Goal: Task Accomplishment & Management: Manage account settings

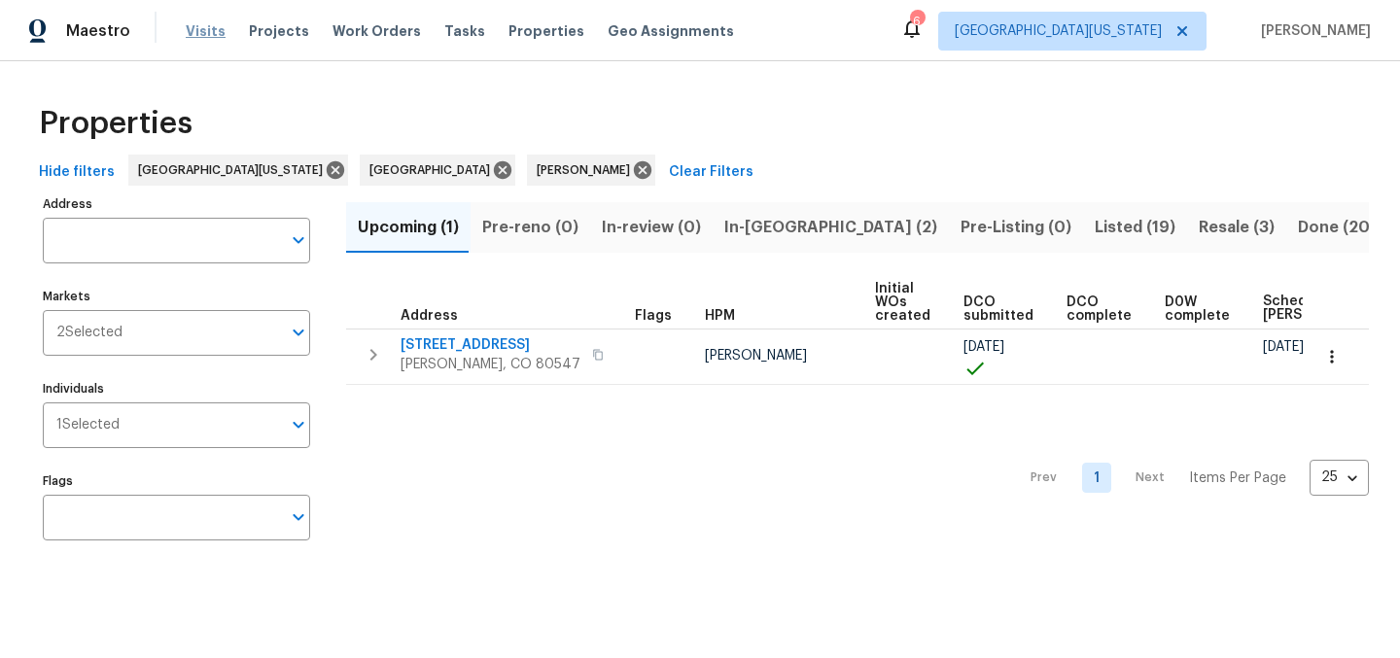
click at [199, 38] on span "Visits" at bounding box center [206, 30] width 40 height 19
click at [732, 226] on span "In-reno (2)" at bounding box center [830, 227] width 213 height 27
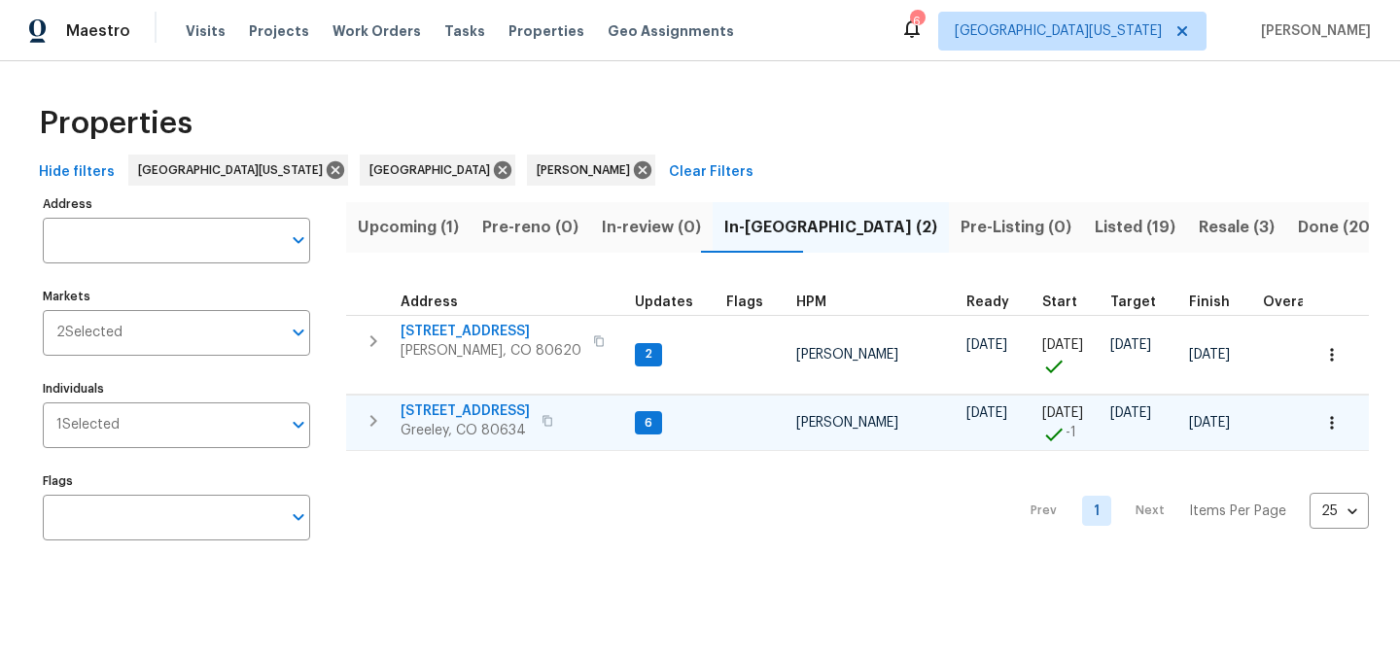
click at [459, 414] on span "[STREET_ADDRESS]" at bounding box center [465, 411] width 129 height 19
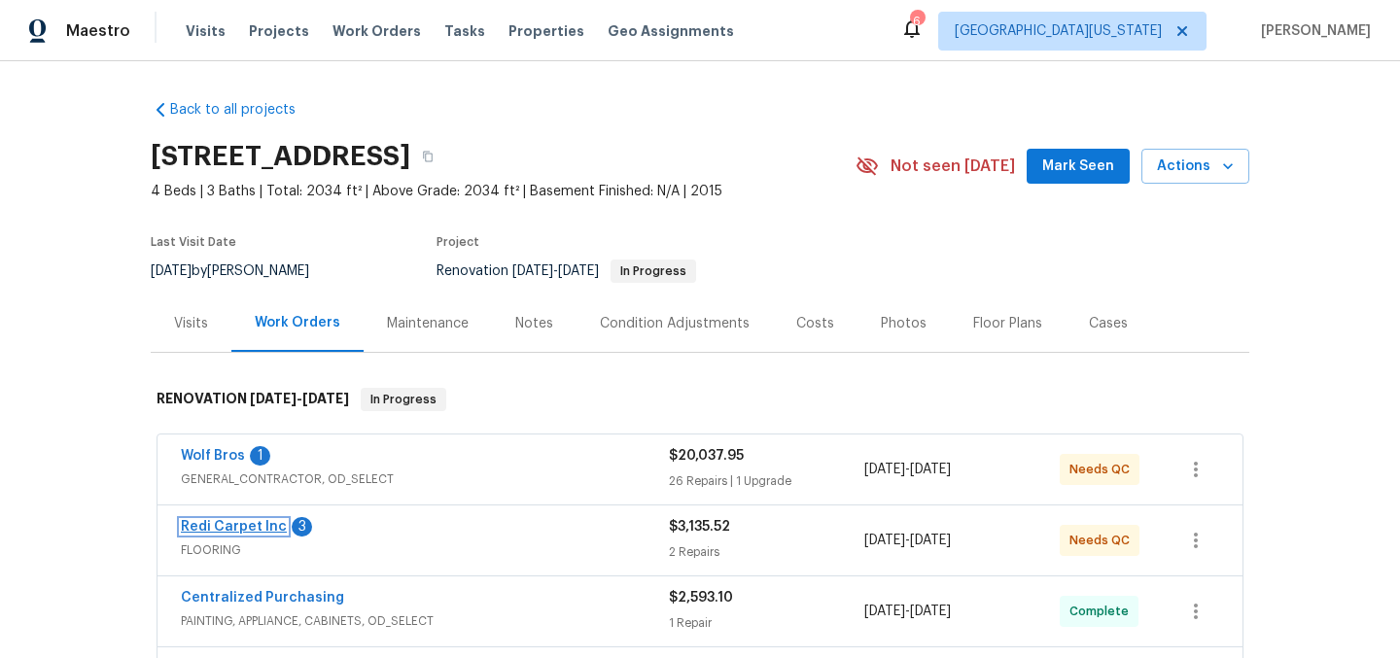
click at [214, 525] on link "Redi Carpet Inc" at bounding box center [234, 527] width 106 height 14
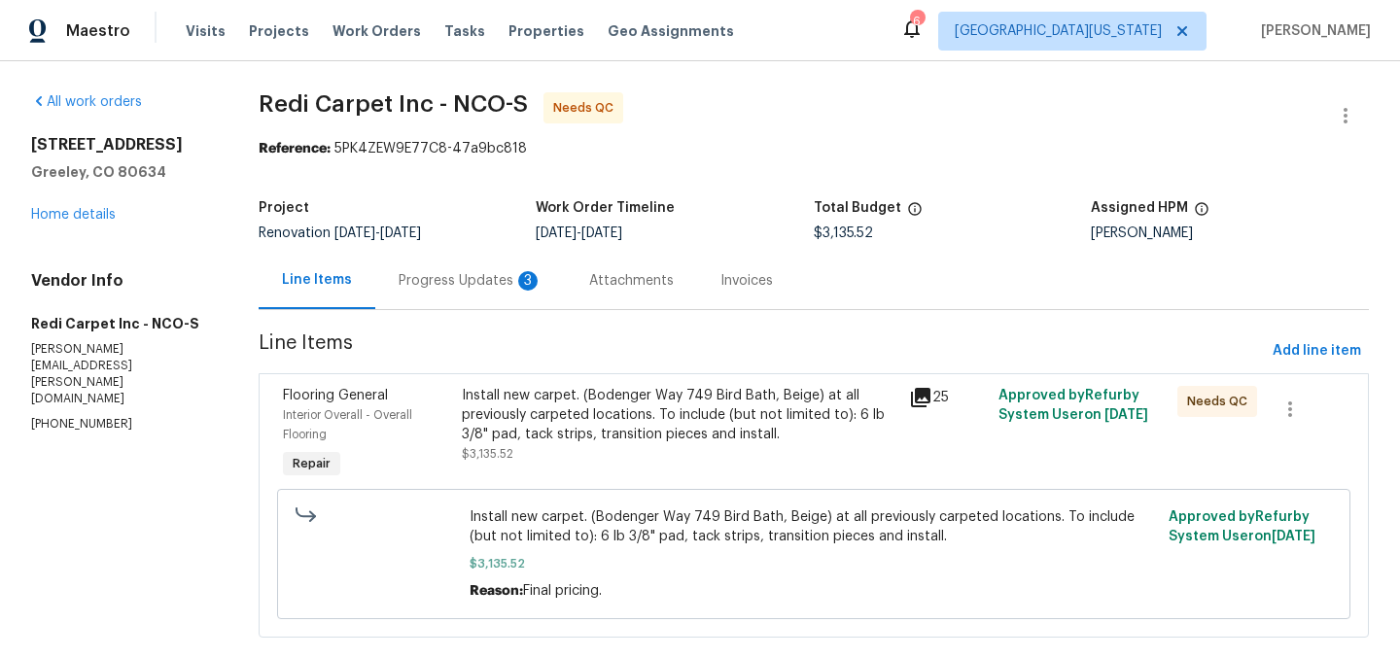
click at [471, 277] on div "Progress Updates 3" at bounding box center [471, 280] width 144 height 19
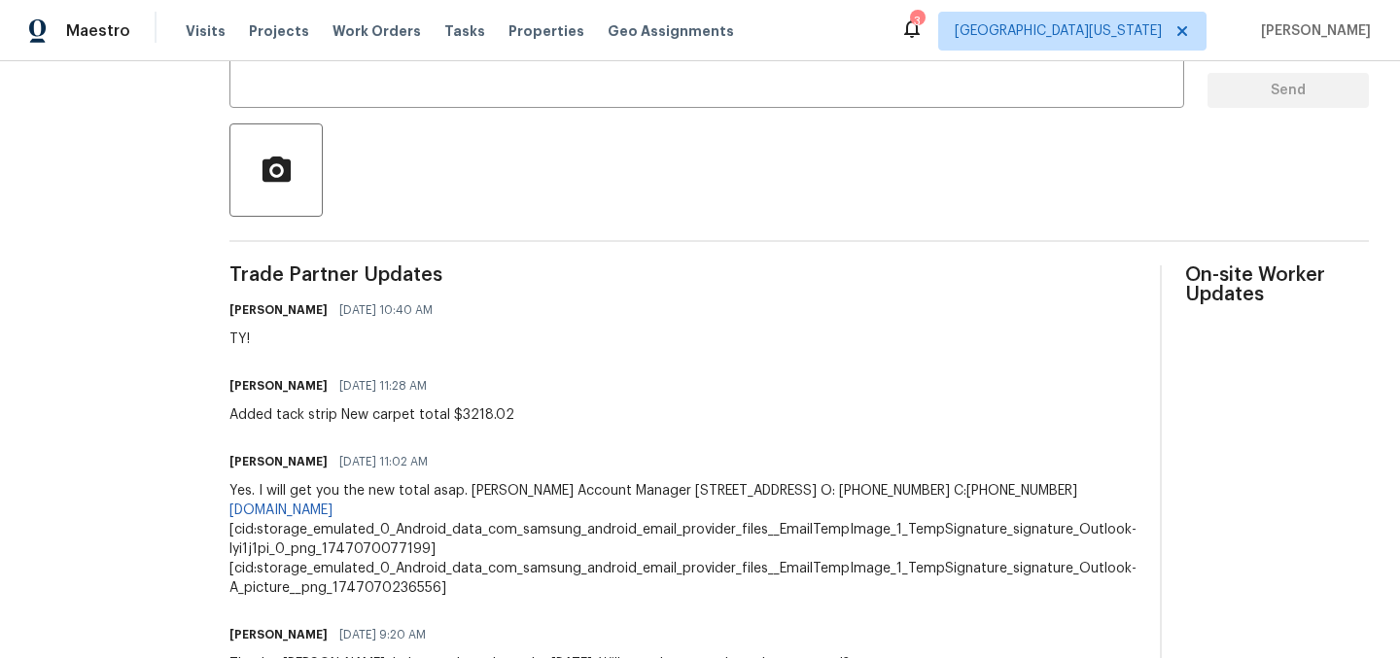
scroll to position [437, 0]
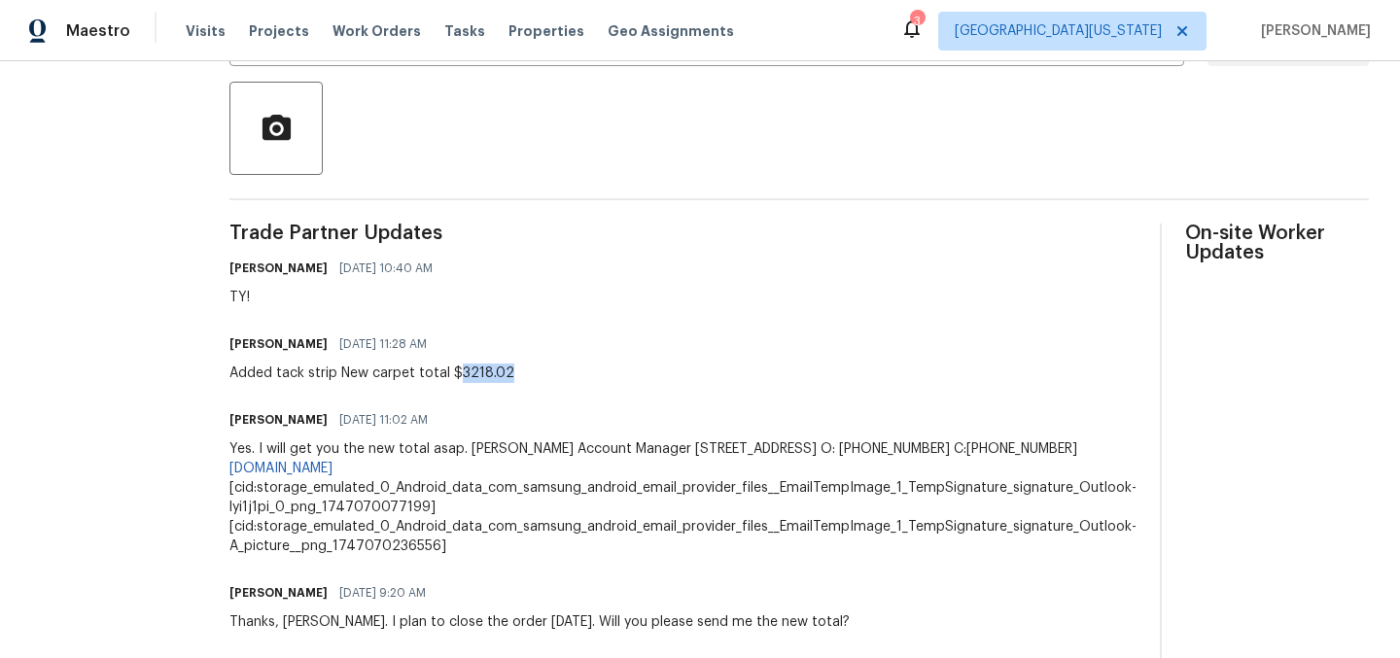
drag, startPoint x: 478, startPoint y: 373, endPoint x: 535, endPoint y: 374, distance: 56.4
click at [535, 374] on div "[PERSON_NAME] [DATE] 11:28 AM Added tack strip New carpet total $3218.02" at bounding box center [682, 357] width 907 height 53
copy div "3218.02"
click at [807, 243] on span "Trade Partner Updates" at bounding box center [682, 233] width 907 height 19
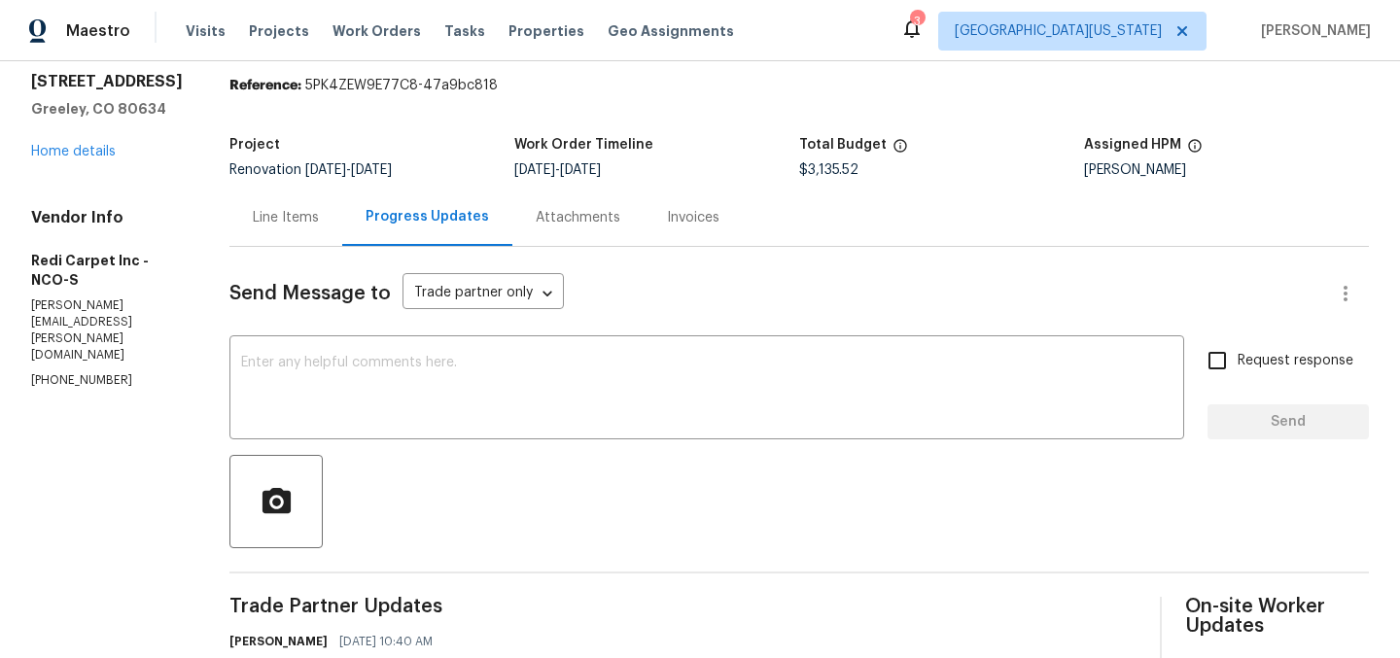
scroll to position [0, 0]
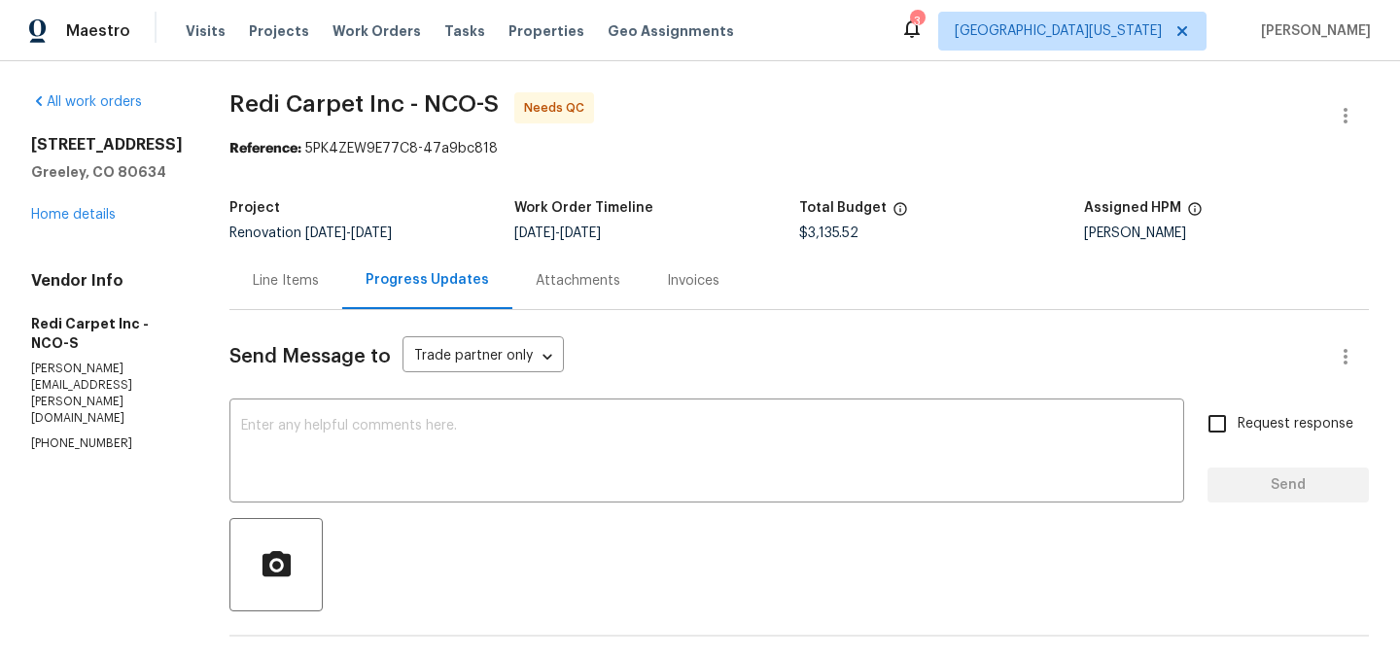
click at [308, 287] on div "Line Items" at bounding box center [286, 280] width 66 height 19
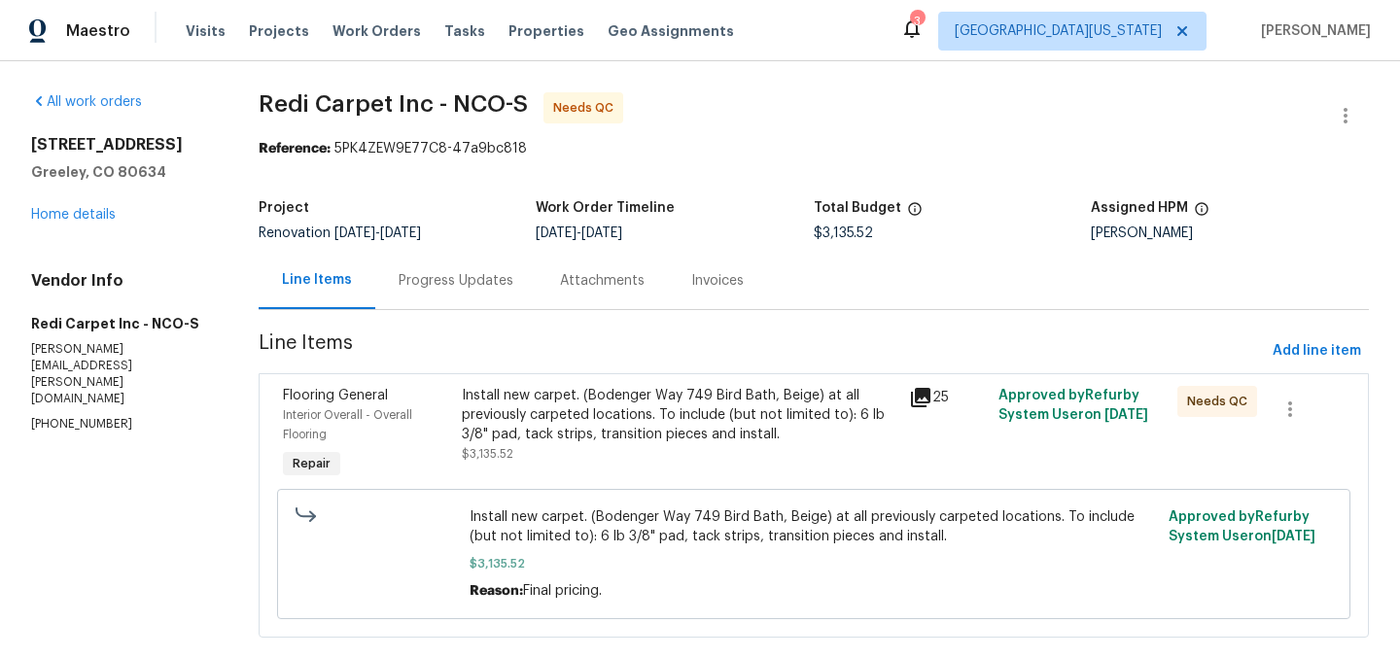
click at [622, 417] on div "Install new carpet. (Bodenger Way 749 Bird Bath, Beige) at all previously carpe…" at bounding box center [680, 415] width 436 height 58
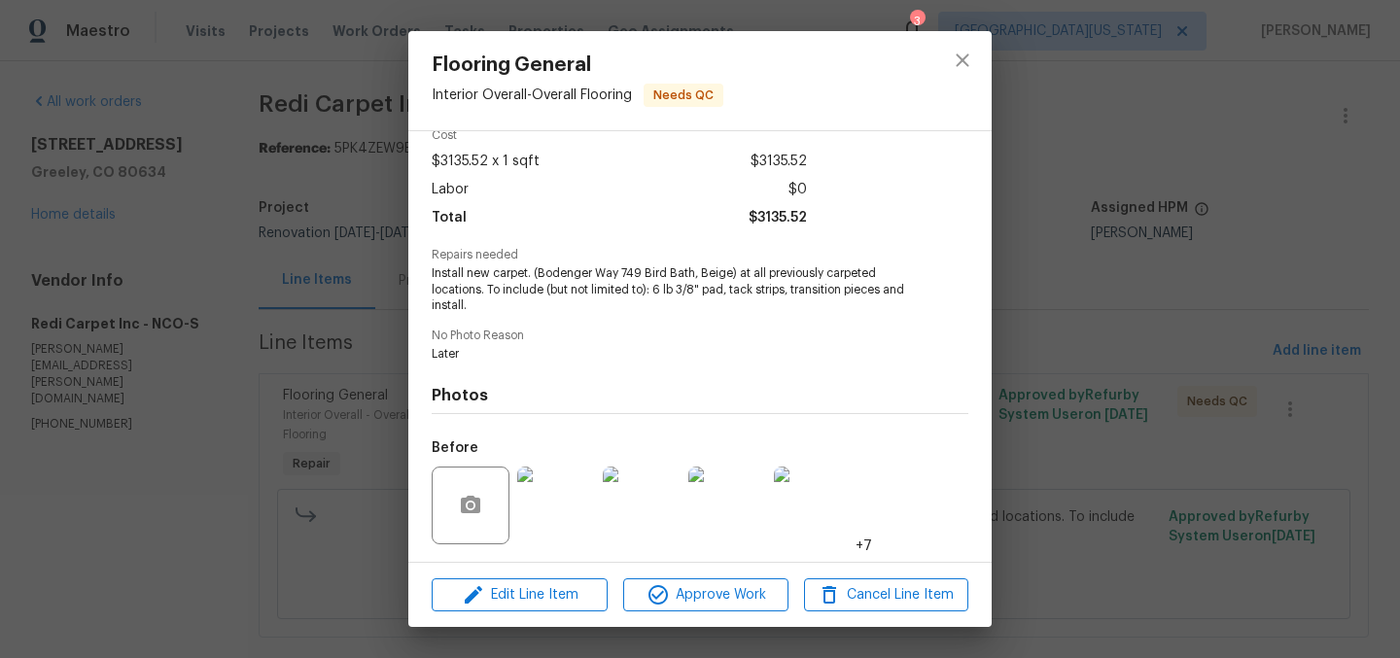
scroll to position [221, 0]
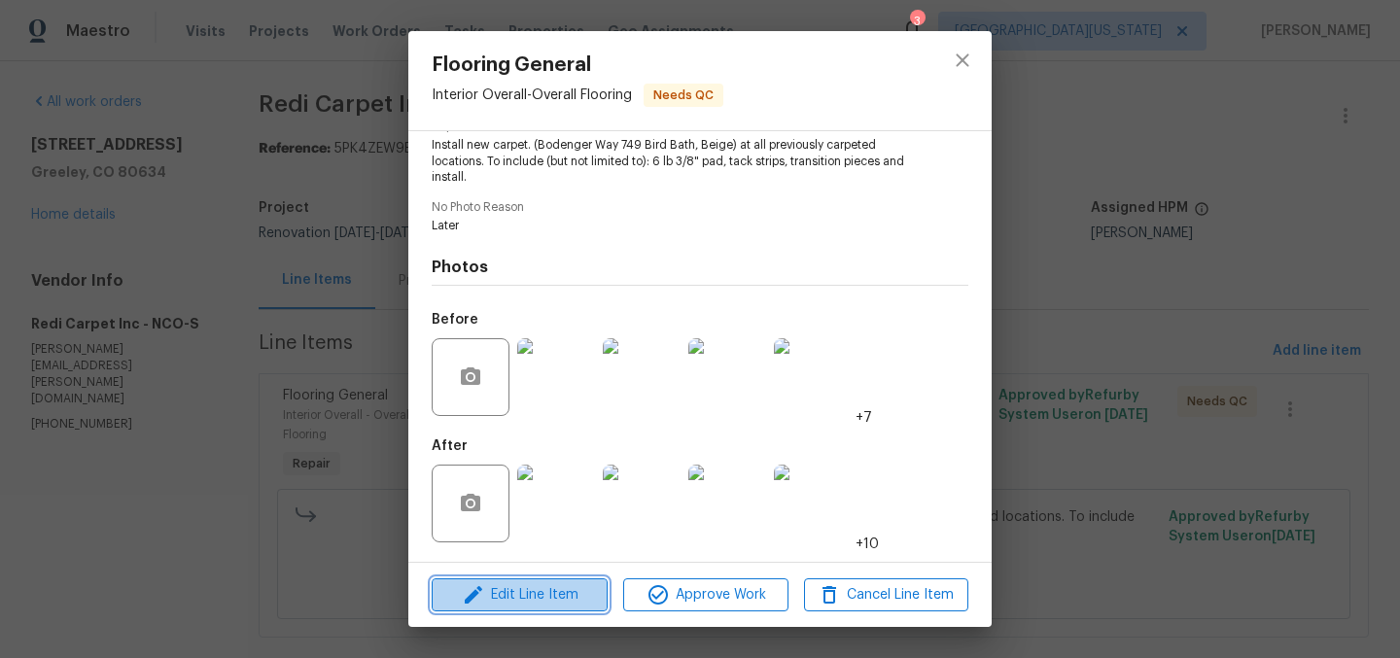
click at [565, 598] on span "Edit Line Item" at bounding box center [520, 595] width 164 height 24
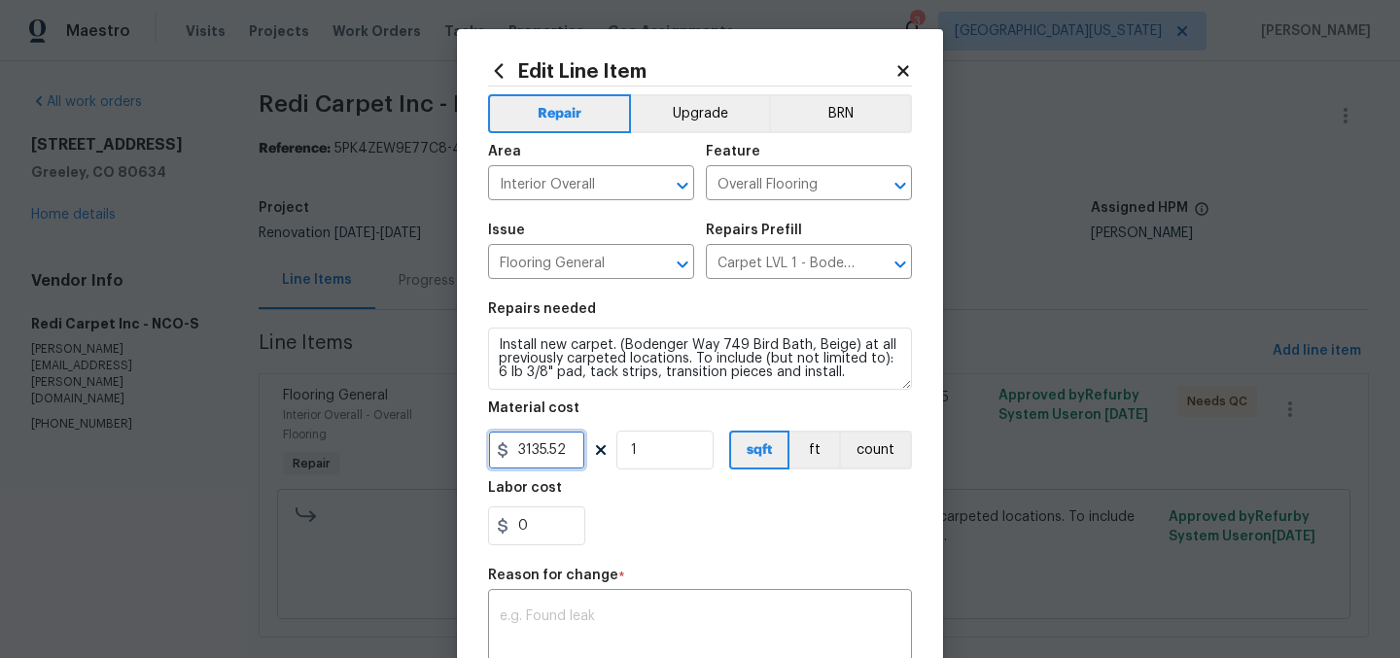
click at [553, 454] on input "3135.52" at bounding box center [536, 450] width 97 height 39
paste input "218.0"
type input "3218.02"
click at [660, 480] on section "Repairs needed Install new carpet. (Bodenger Way 749 Bird Bath, Beige) at all p…" at bounding box center [700, 424] width 424 height 266
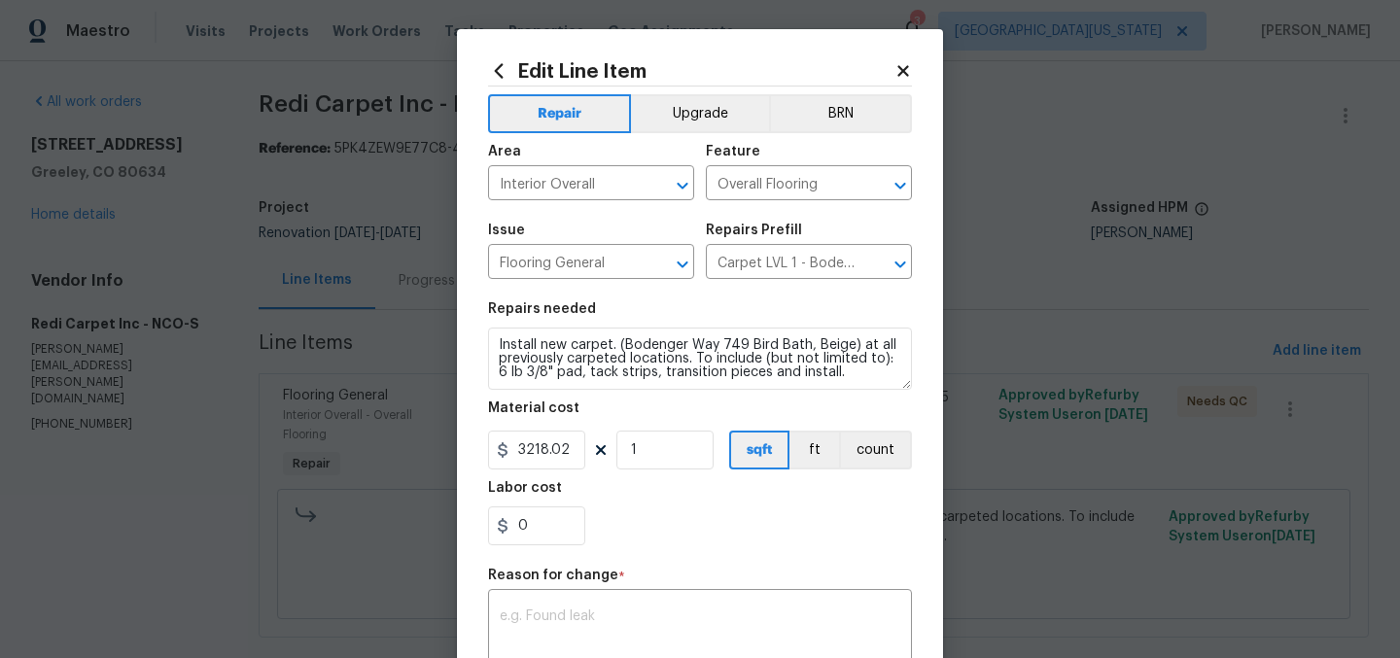
scroll to position [20, 0]
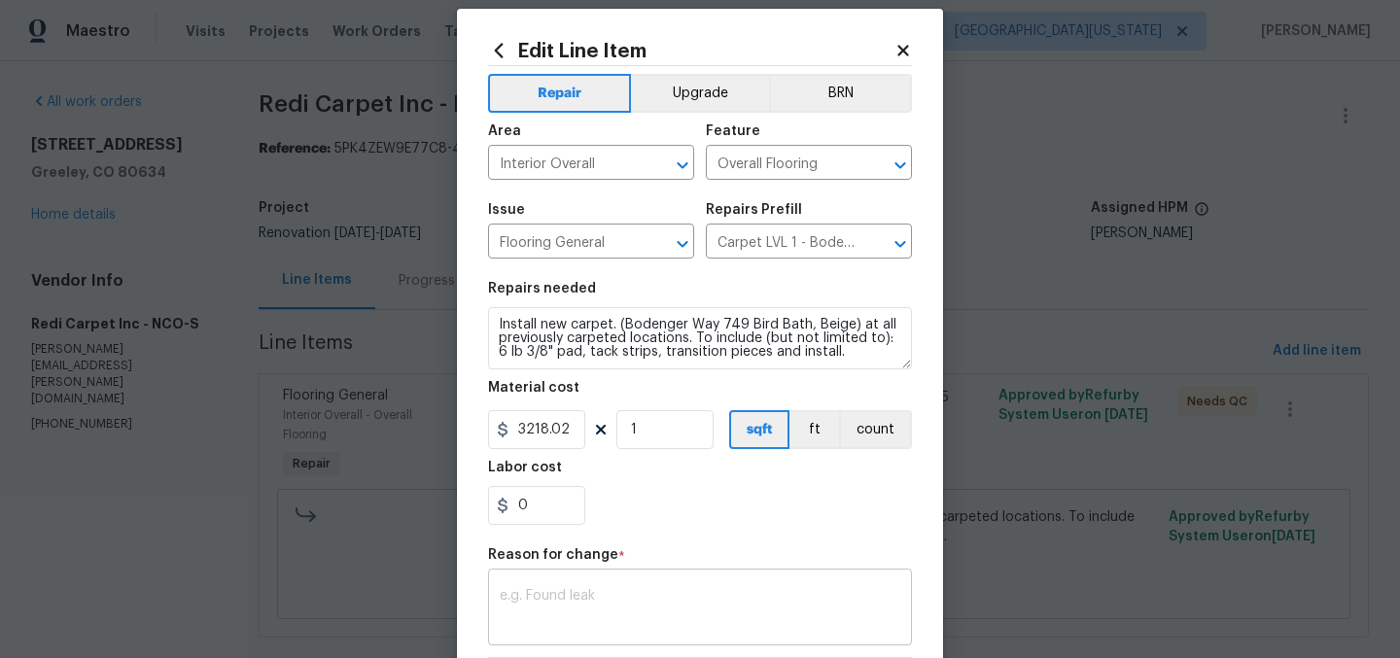
click at [772, 583] on div "x ​" at bounding box center [700, 610] width 424 height 72
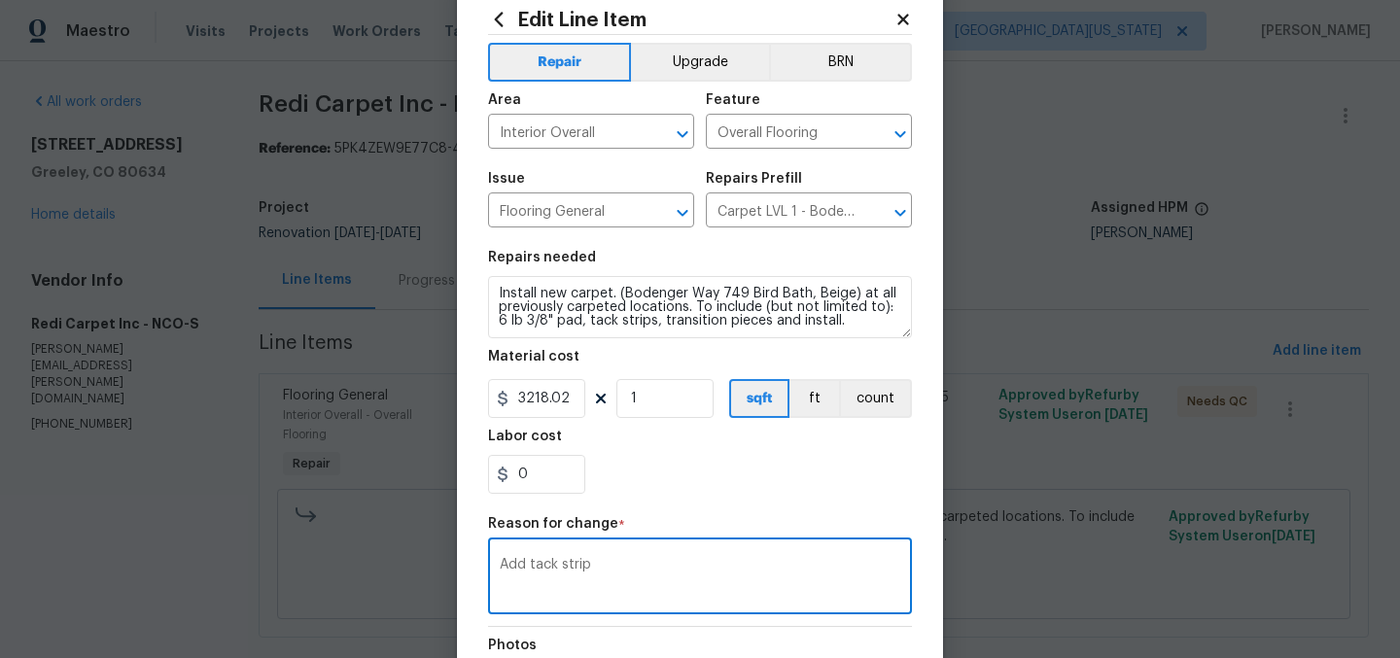
scroll to position [320, 0]
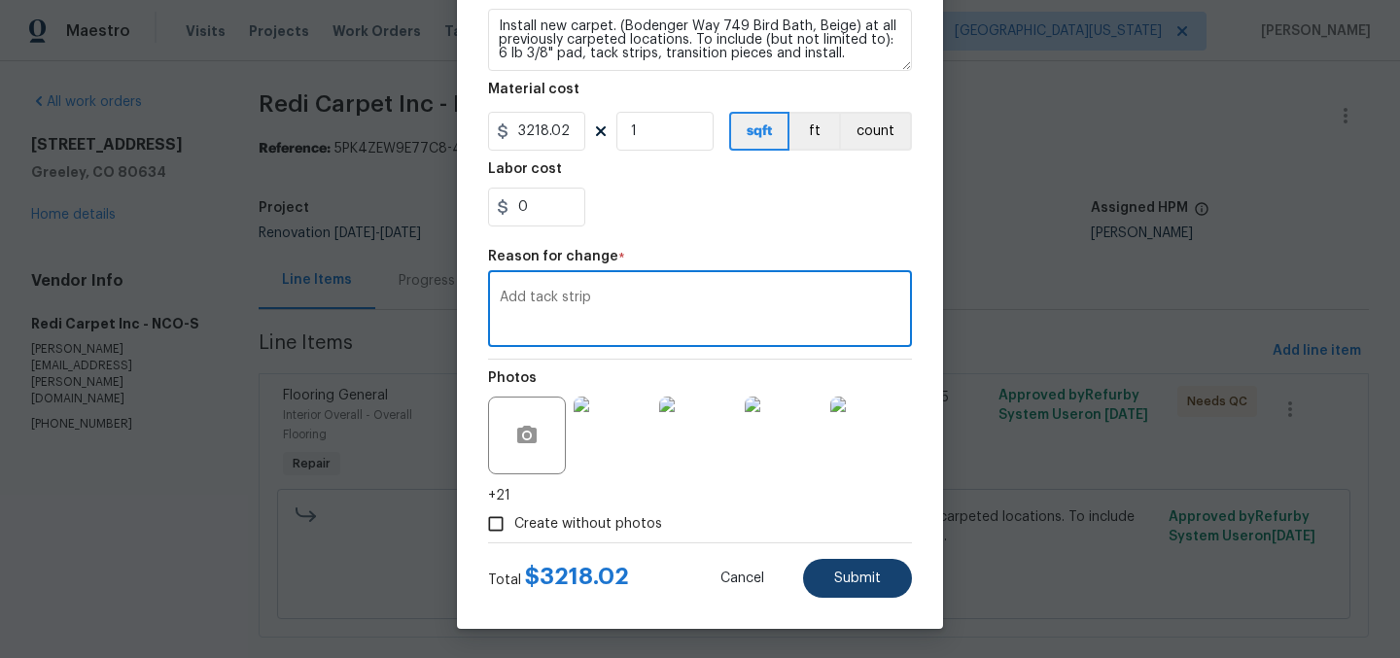
type textarea "Add tack strip"
click at [834, 576] on span "Submit" at bounding box center [857, 579] width 47 height 15
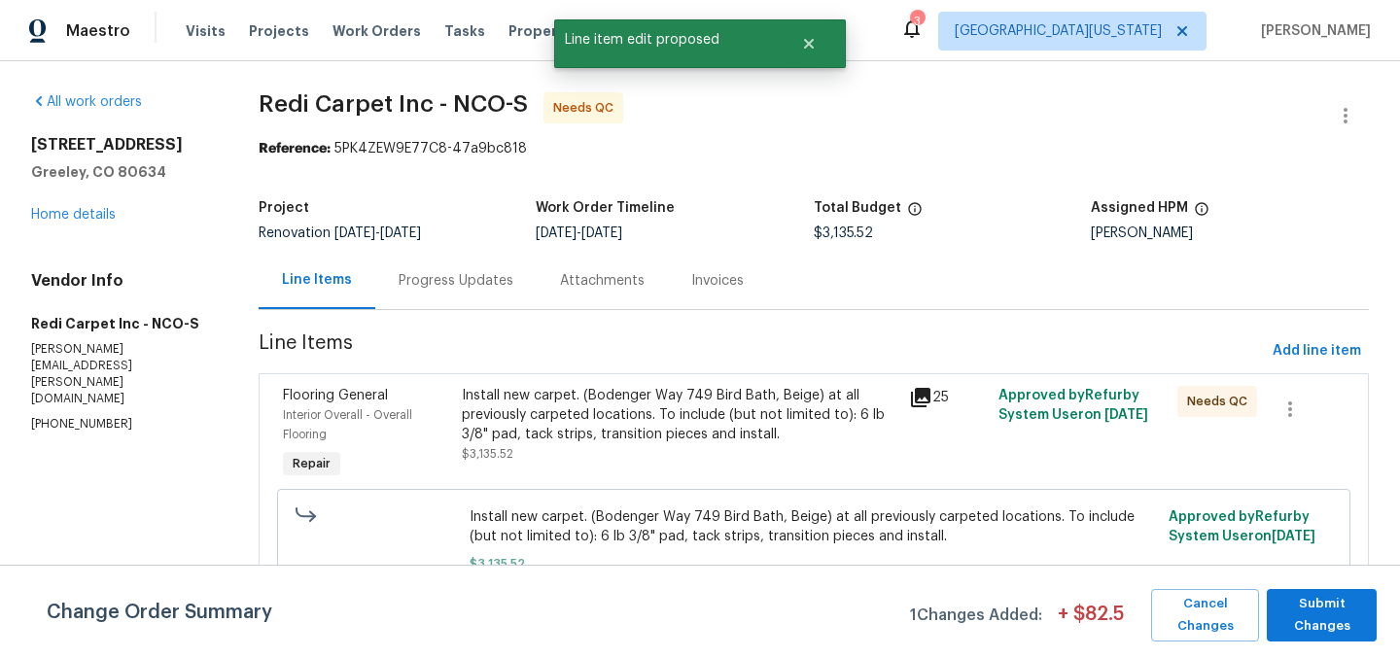
scroll to position [0, 0]
click at [1320, 603] on span "Submit Changes" at bounding box center [1322, 615] width 90 height 45
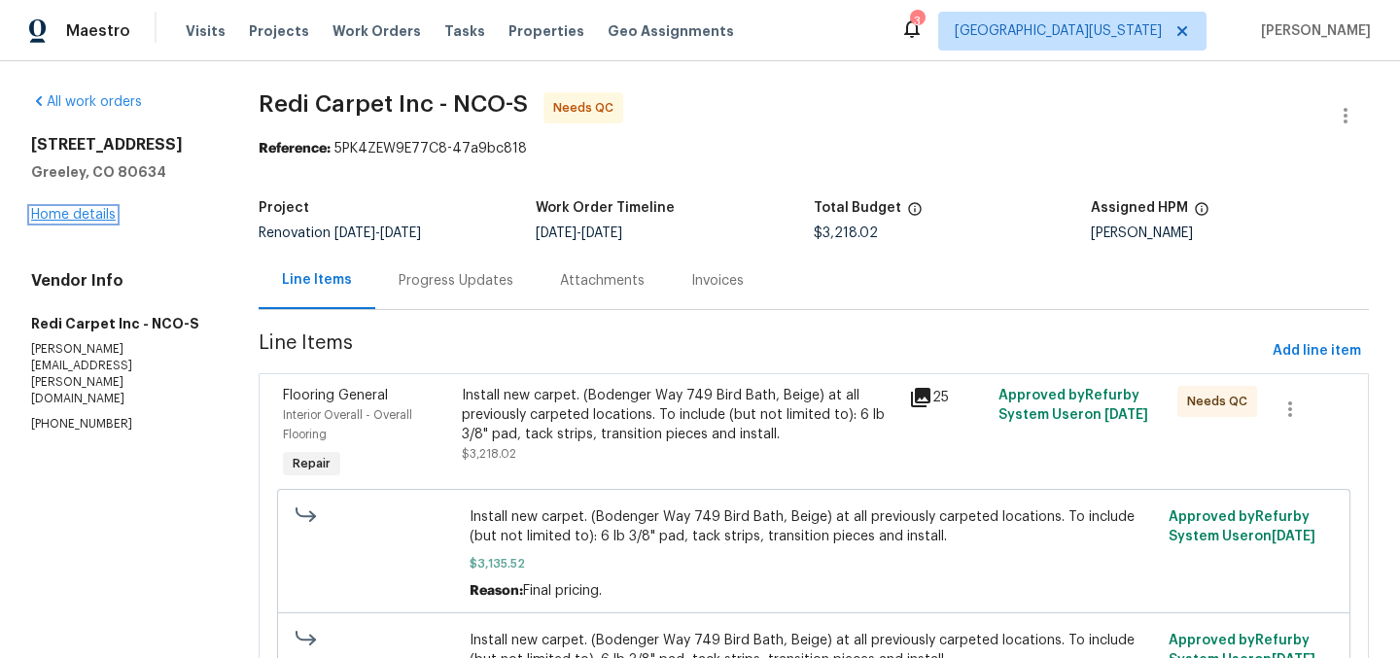
click at [97, 218] on link "Home details" at bounding box center [73, 215] width 85 height 14
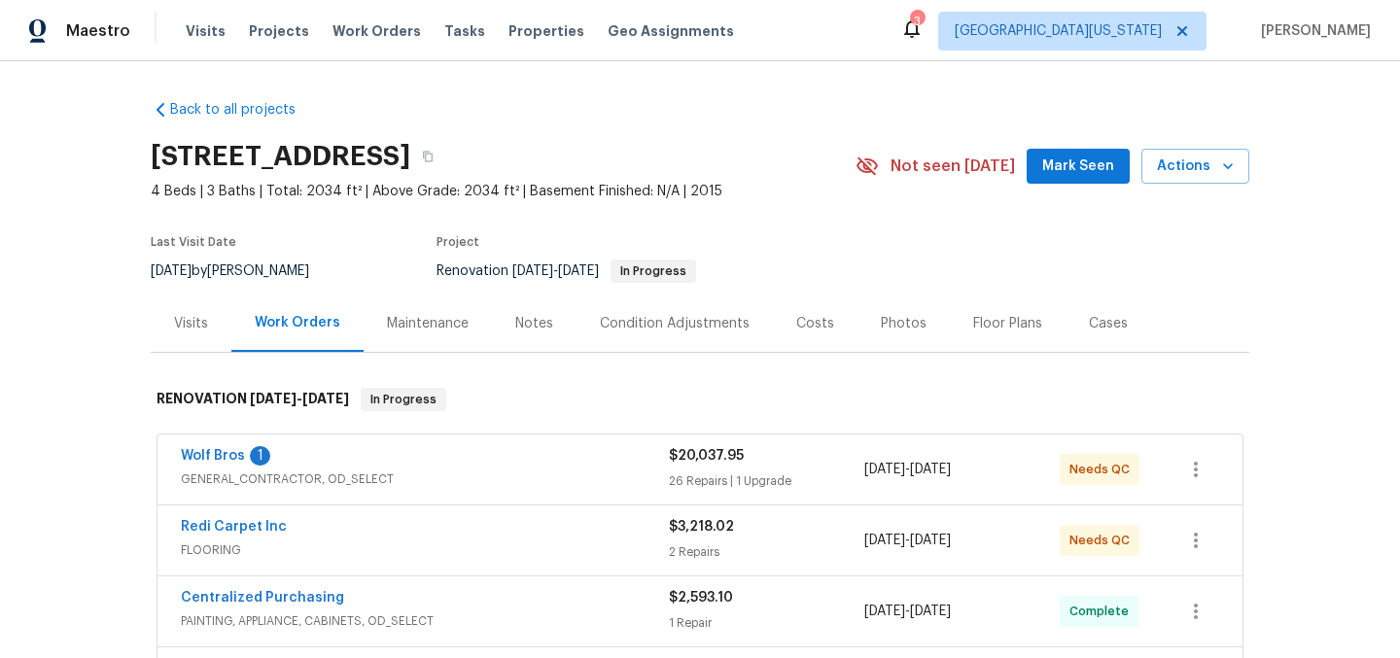
click at [764, 193] on span "4 Beds | 3 Baths | Total: 2034 ft² | Above Grade: 2034 ft² | Basement Finished:…" at bounding box center [503, 191] width 705 height 19
